Goal: Transaction & Acquisition: Purchase product/service

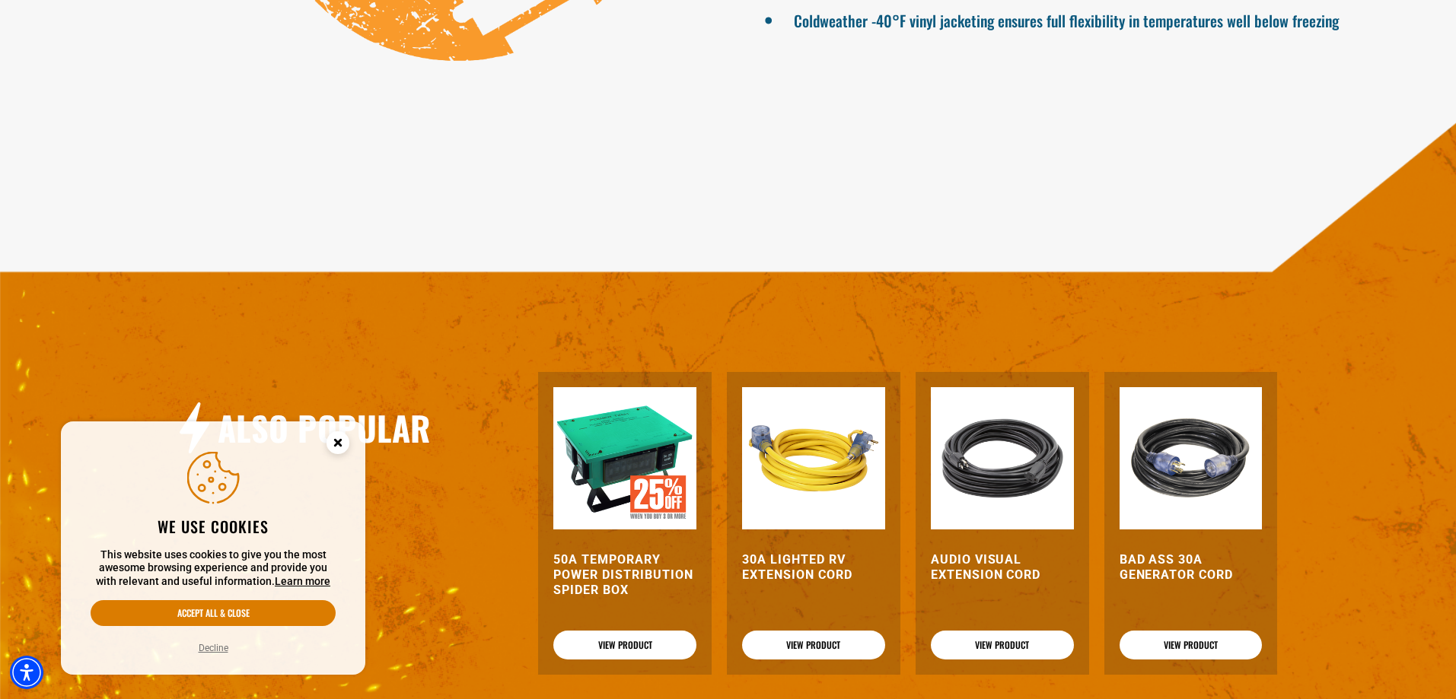
scroll to position [1750, 0]
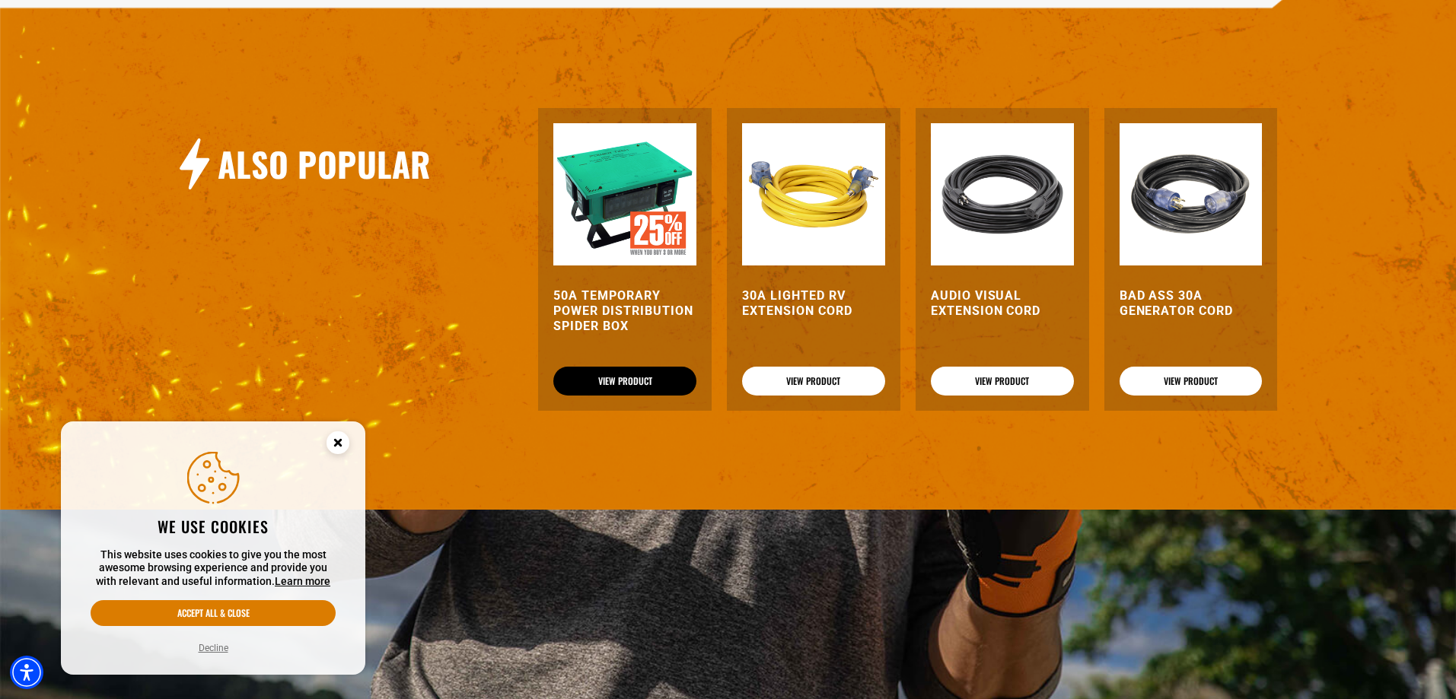
click at [622, 383] on link "View Product" at bounding box center [624, 381] width 143 height 29
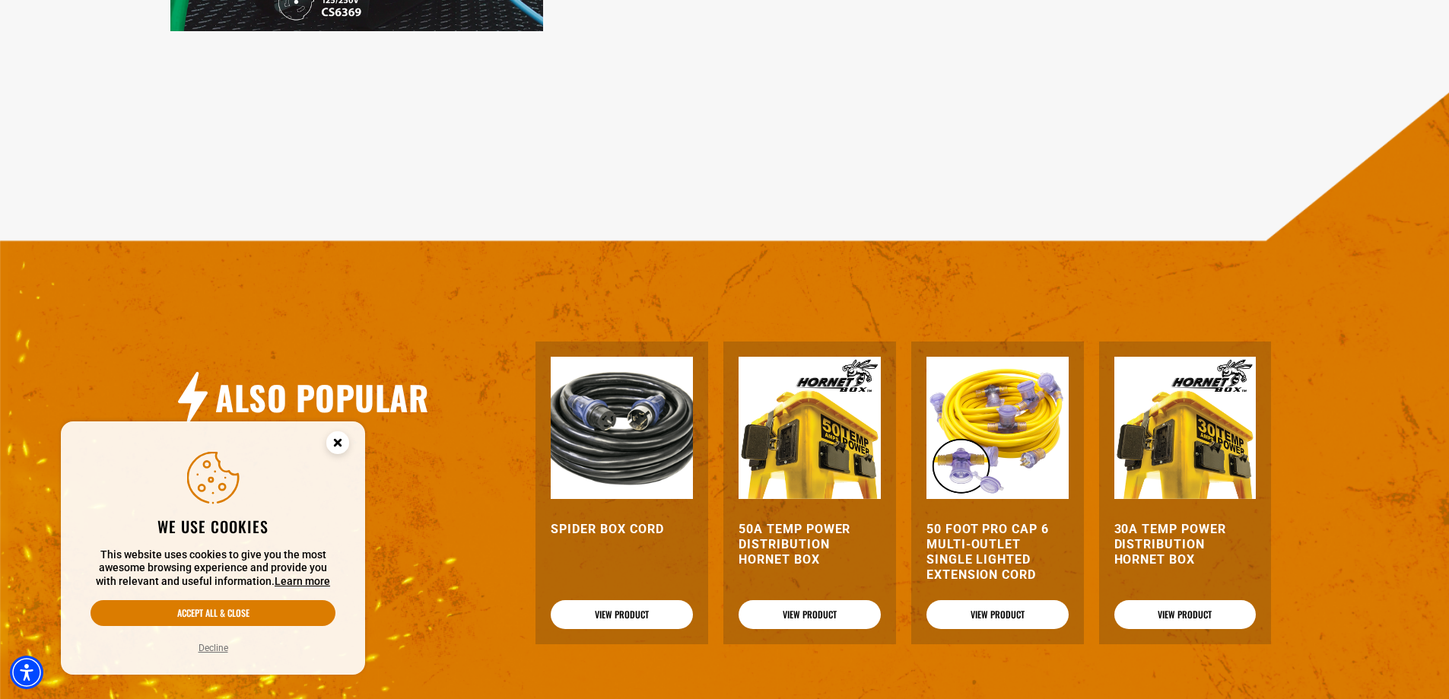
scroll to position [1598, 0]
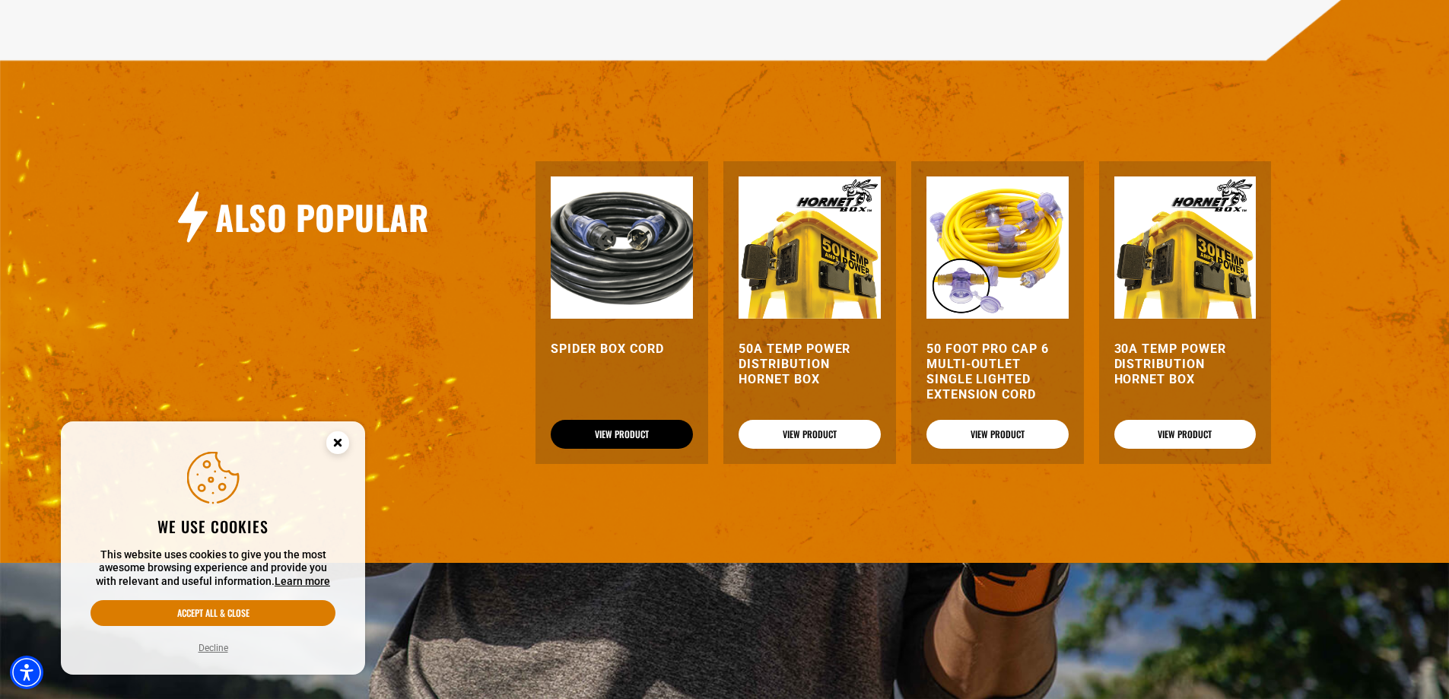
click at [596, 438] on link "View Product" at bounding box center [622, 434] width 142 height 29
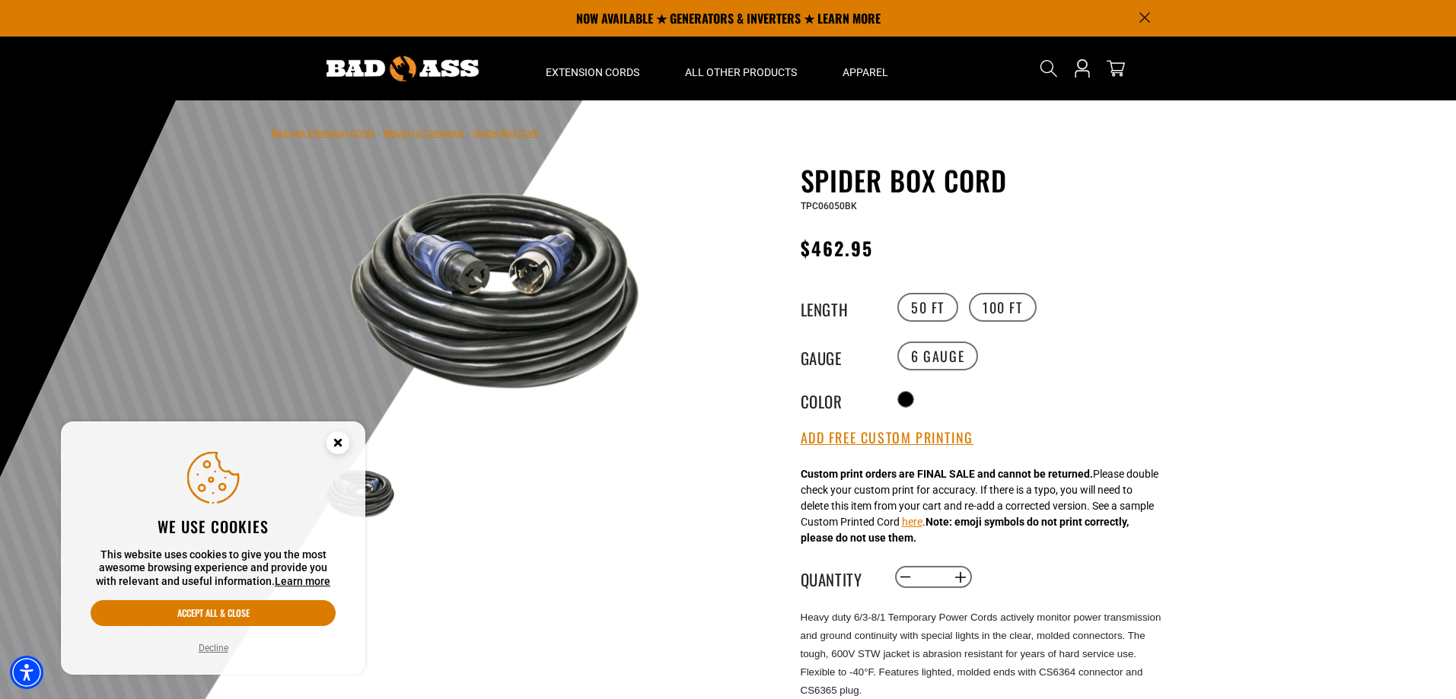
click at [333, 442] on circle "Cookie Consent" at bounding box center [337, 442] width 23 height 23
